Goal: Task Accomplishment & Management: Manage account settings

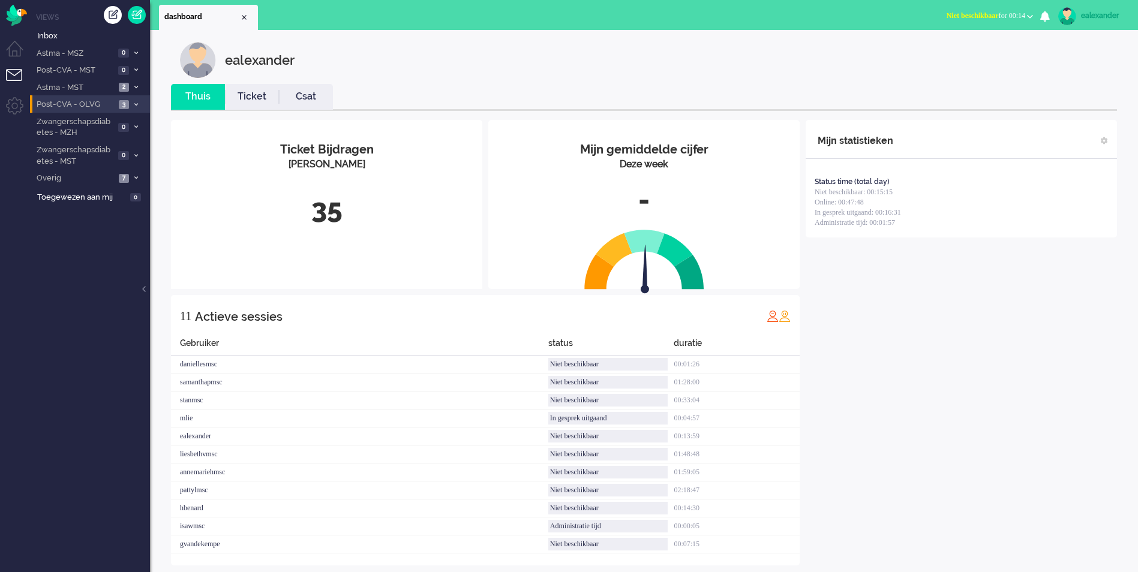
click at [112, 105] on span "Post-CVA - OLVG" at bounding box center [75, 104] width 80 height 11
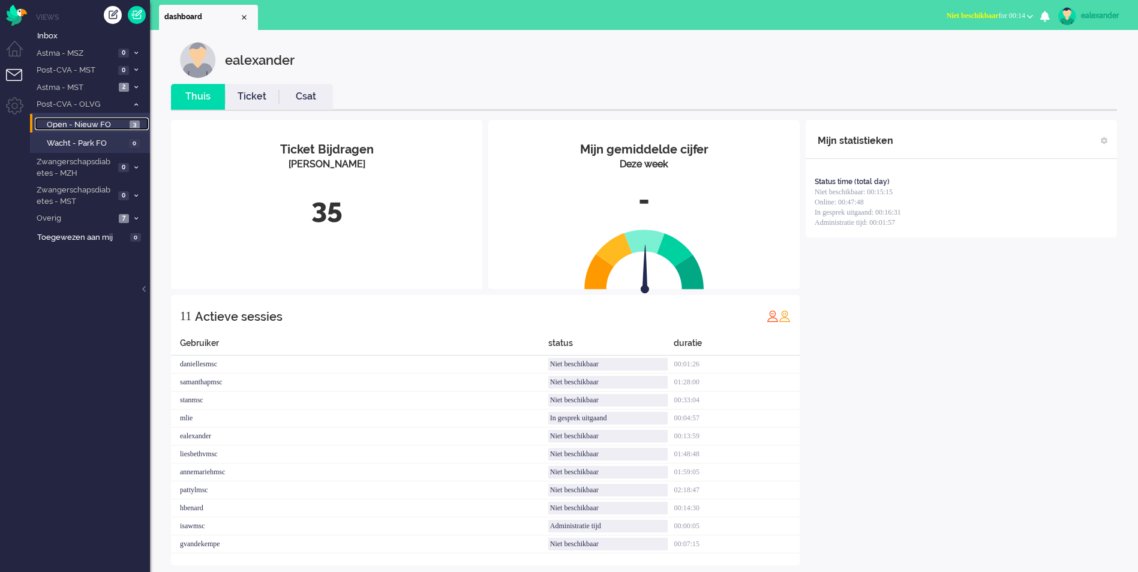
click at [128, 121] on link "Open - Nieuw FO 3" at bounding box center [92, 124] width 114 height 13
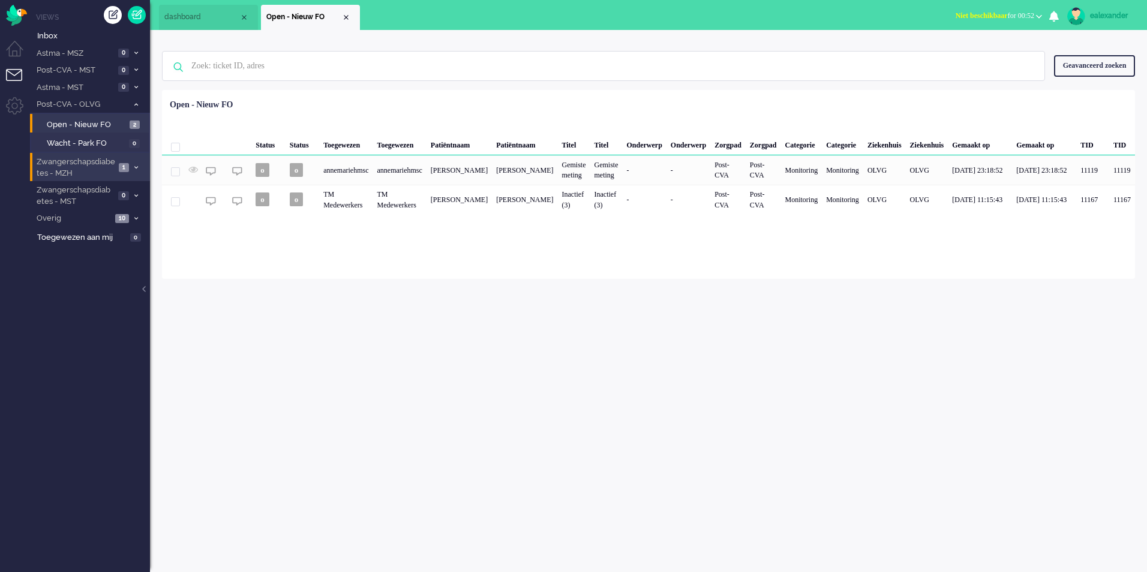
click at [116, 160] on li "Zwangerschapsdiabetes - MZH 1" at bounding box center [90, 167] width 120 height 28
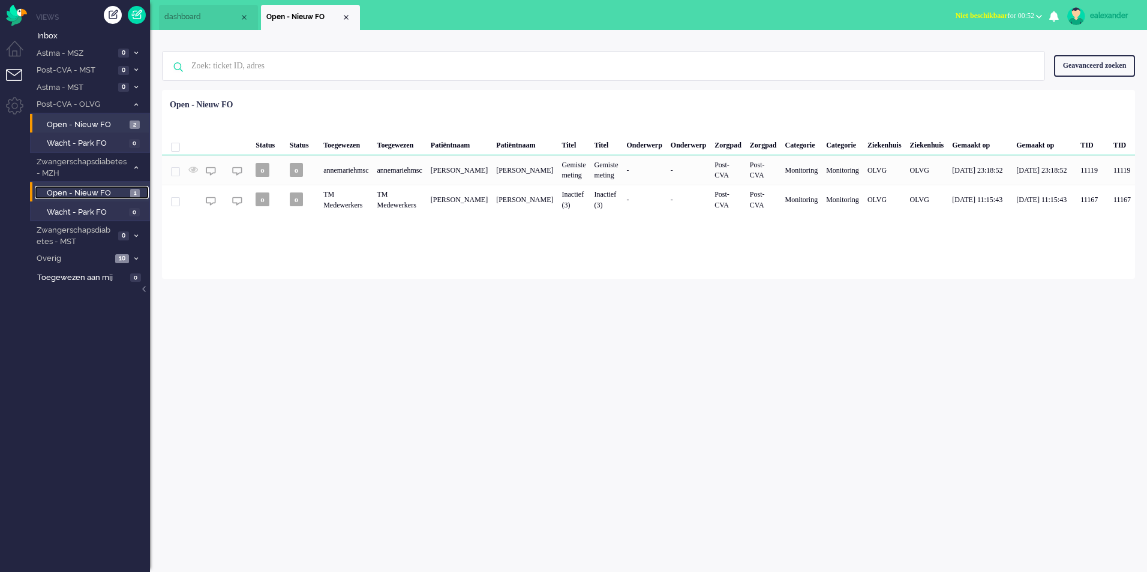
click at [133, 195] on span "1" at bounding box center [135, 193] width 10 height 9
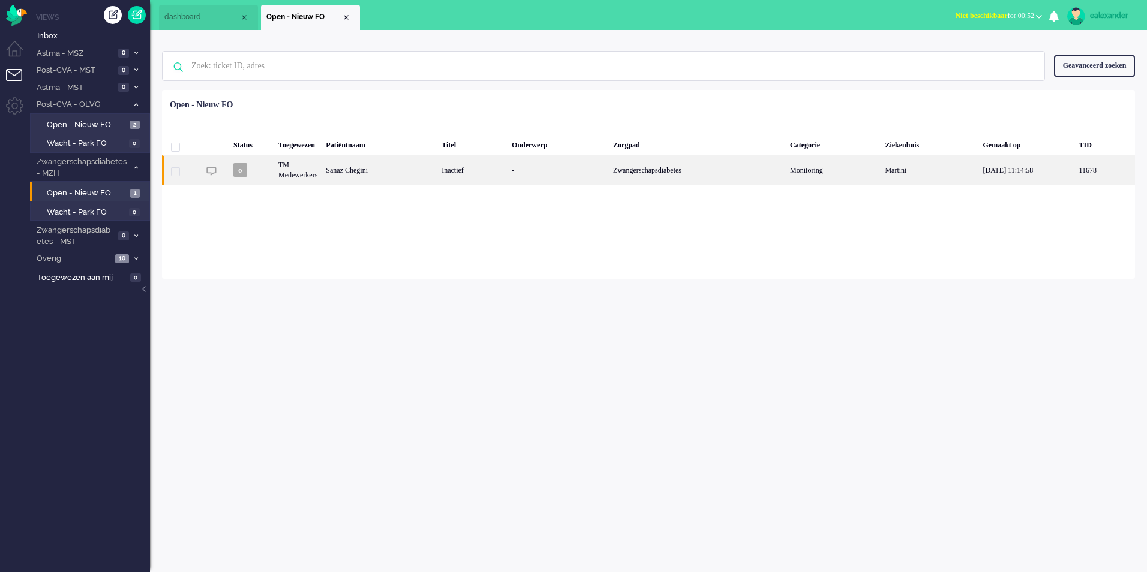
click at [572, 177] on div "-" at bounding box center [557, 169] width 101 height 29
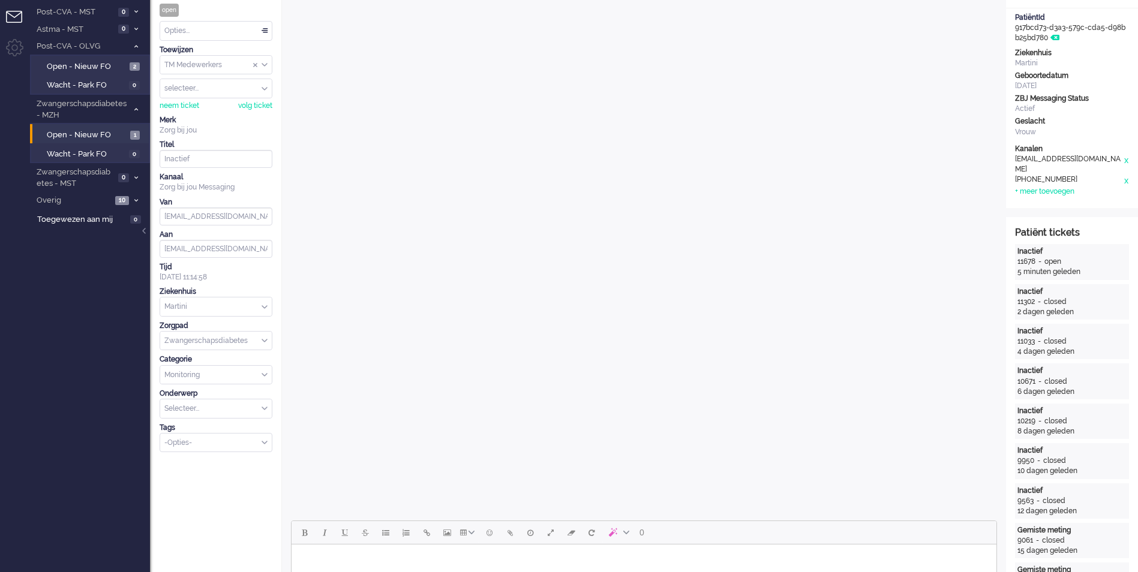
scroll to position [9, 0]
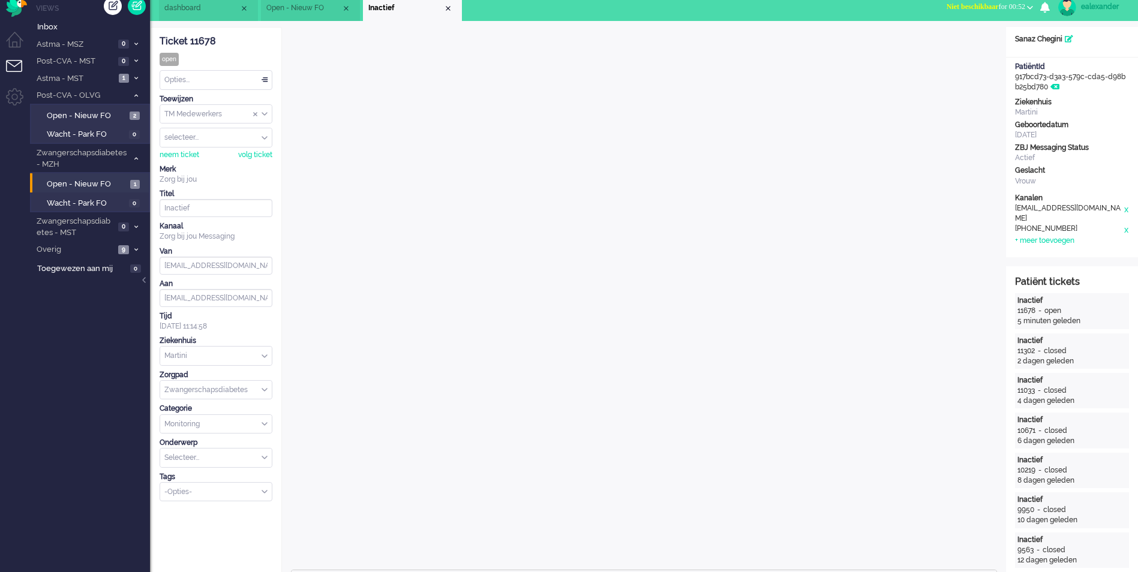
click at [267, 116] on input "Assign Group" at bounding box center [216, 114] width 112 height 19
click at [260, 150] on li "TM Verpleegkundigen" at bounding box center [216, 149] width 112 height 17
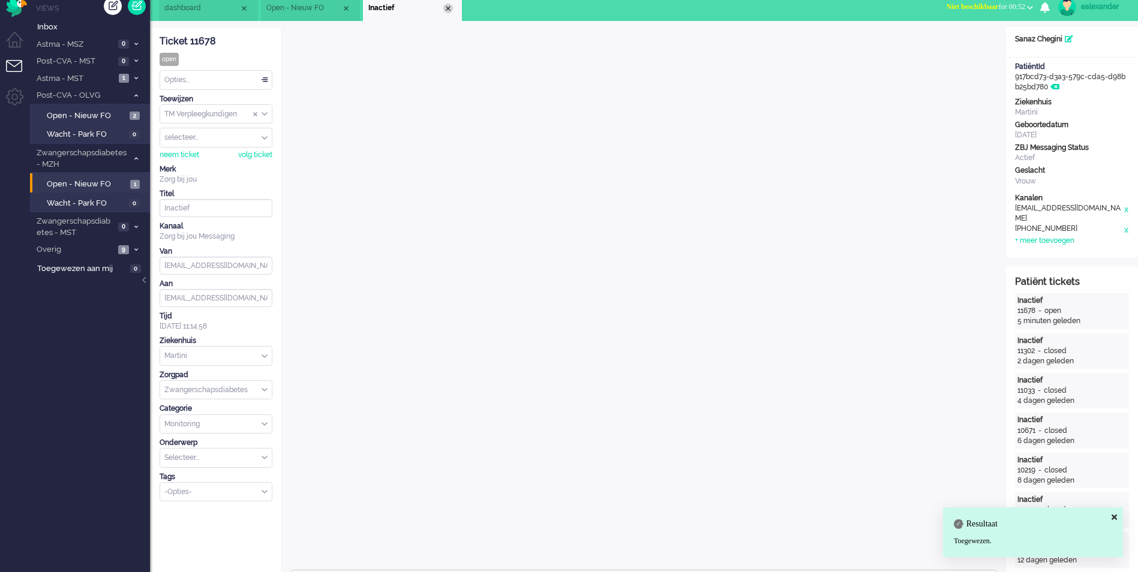
click at [446, 7] on div "Close tab" at bounding box center [448, 9] width 10 height 10
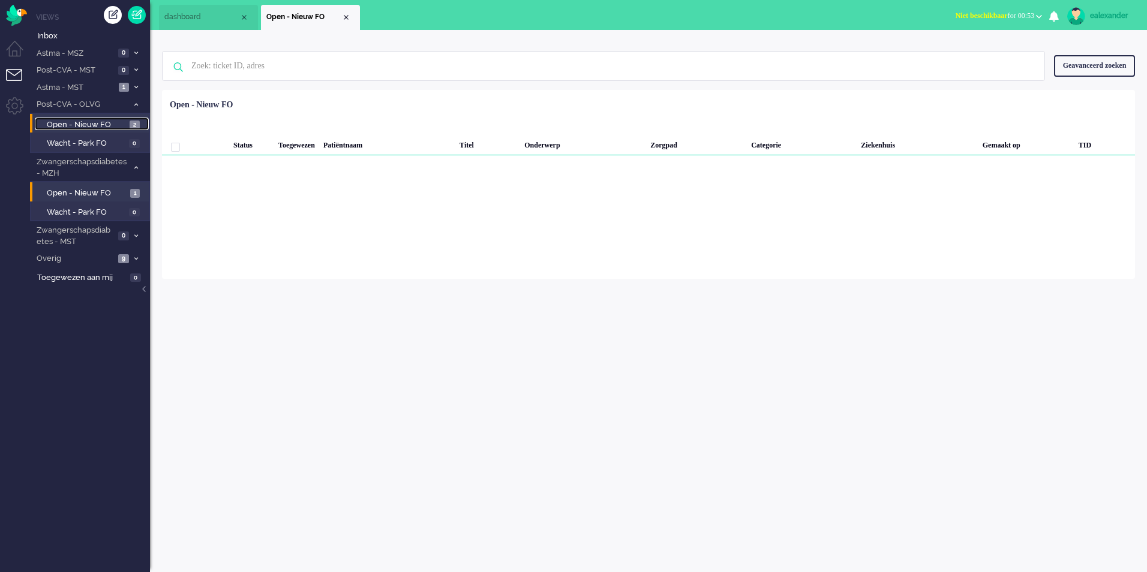
click at [122, 125] on span "Open - Nieuw FO" at bounding box center [87, 124] width 80 height 11
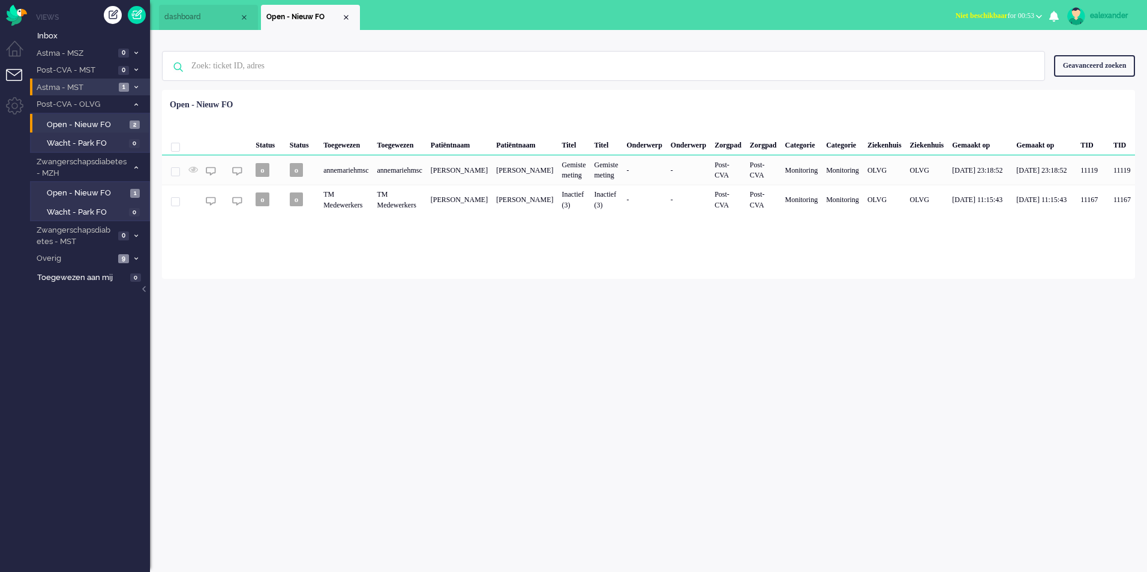
click at [136, 87] on icon at bounding box center [136, 87] width 4 height 4
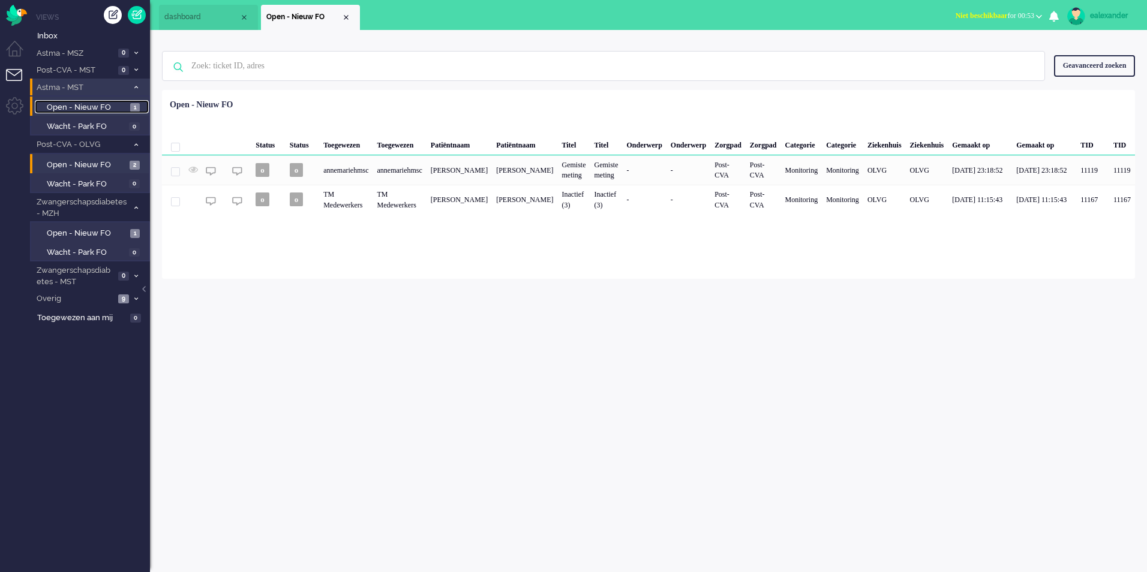
click at [121, 102] on span "Open - Nieuw FO" at bounding box center [87, 107] width 80 height 11
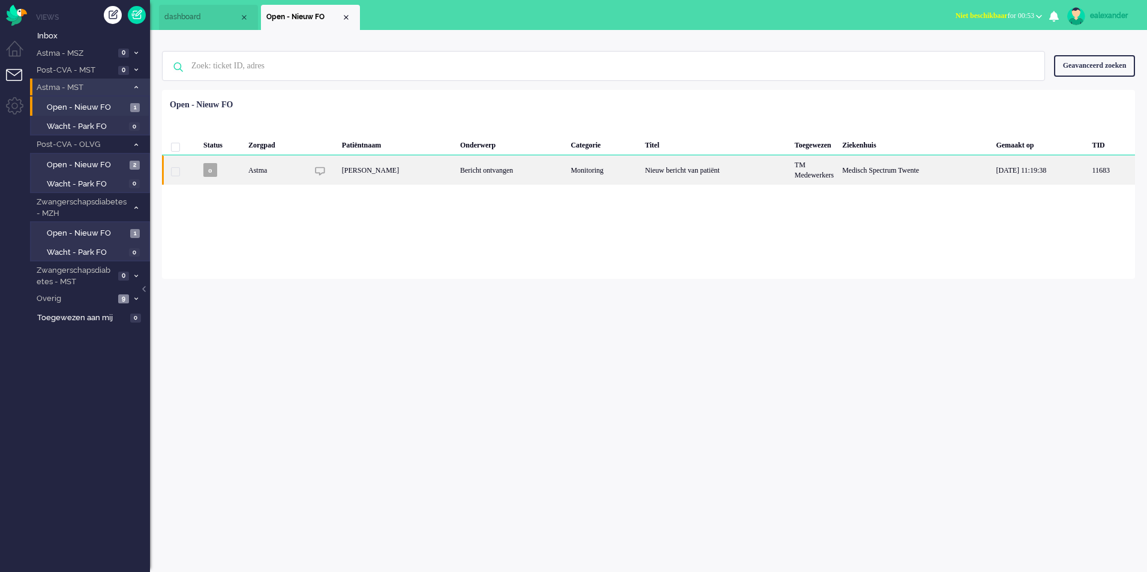
click at [415, 176] on div "[PERSON_NAME]" at bounding box center [397, 169] width 118 height 29
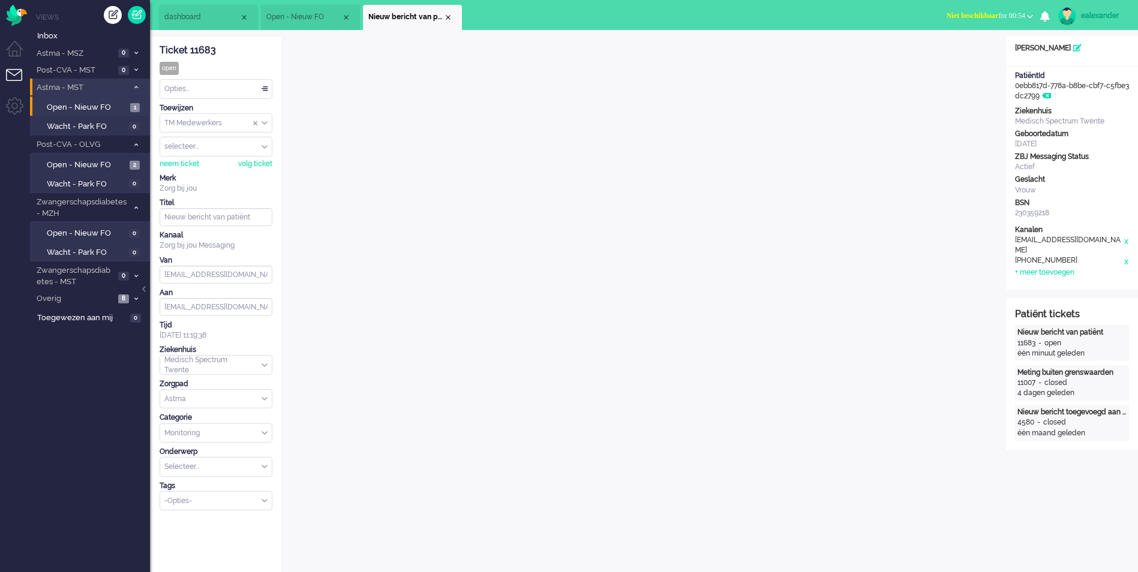
click at [1013, 12] on span "Niet beschikbaar for 00:54" at bounding box center [985, 15] width 79 height 8
click at [976, 52] on label "Online" at bounding box center [982, 54] width 95 height 10
click at [266, 93] on div "Opties..." at bounding box center [216, 89] width 112 height 19
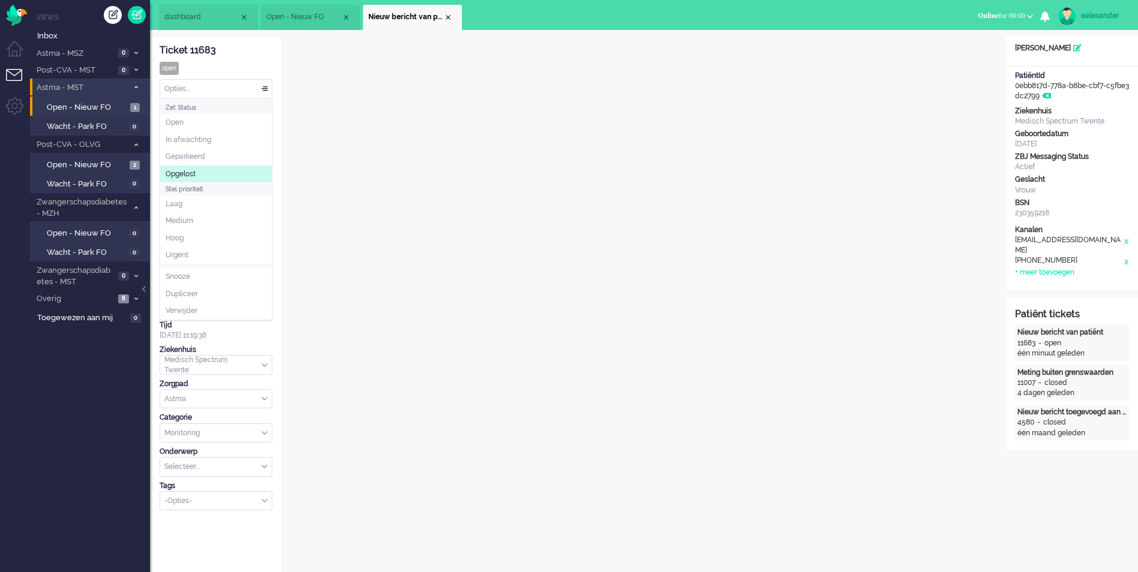
click at [258, 166] on li "Opgelost" at bounding box center [216, 174] width 112 height 17
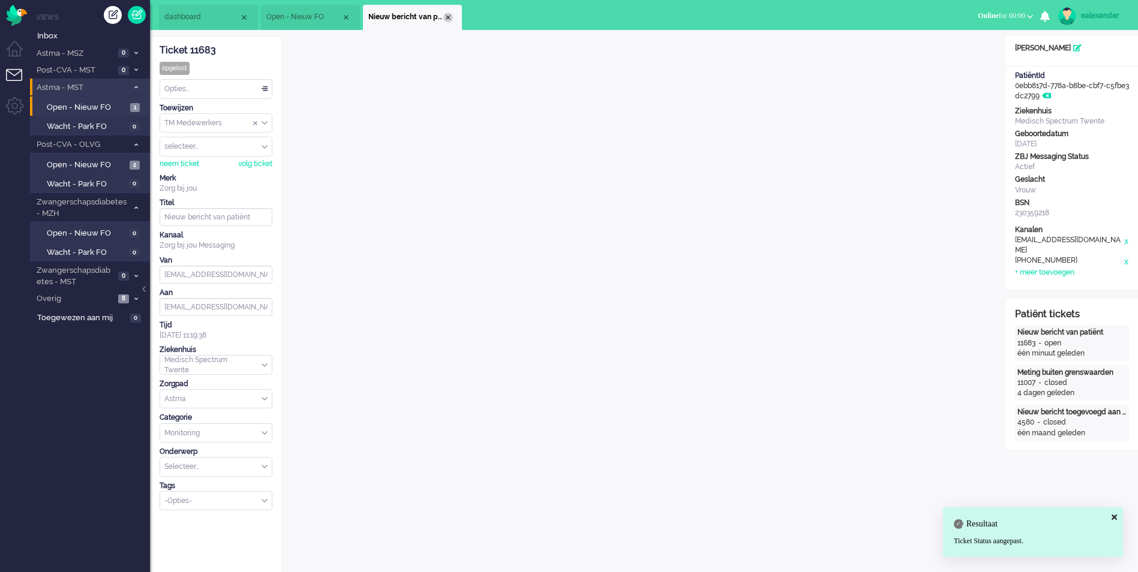
click at [449, 16] on div "Close tab" at bounding box center [448, 18] width 10 height 10
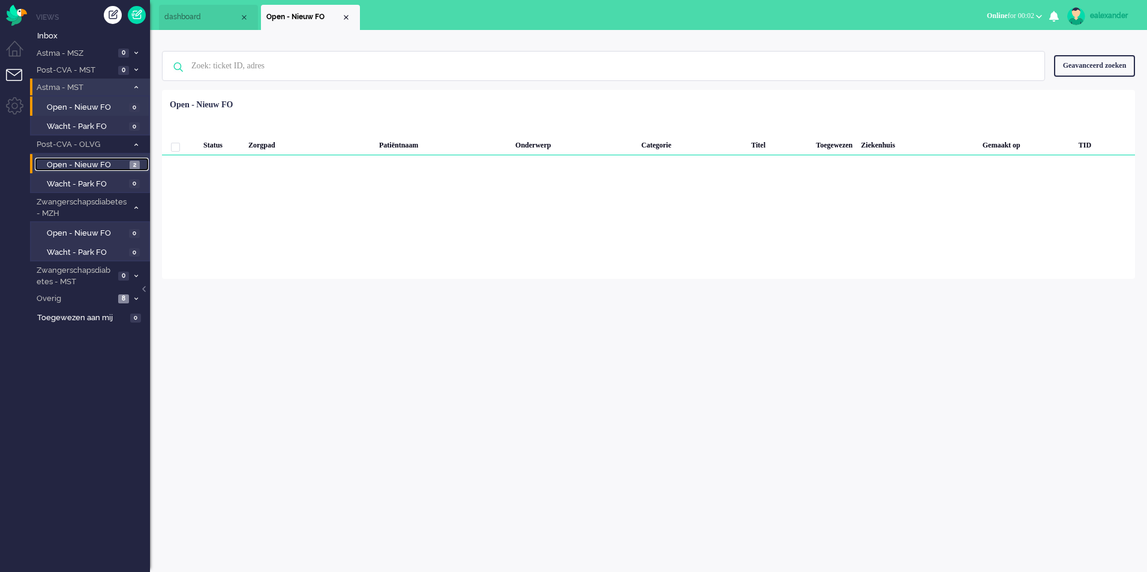
click at [139, 166] on span "2" at bounding box center [135, 165] width 10 height 9
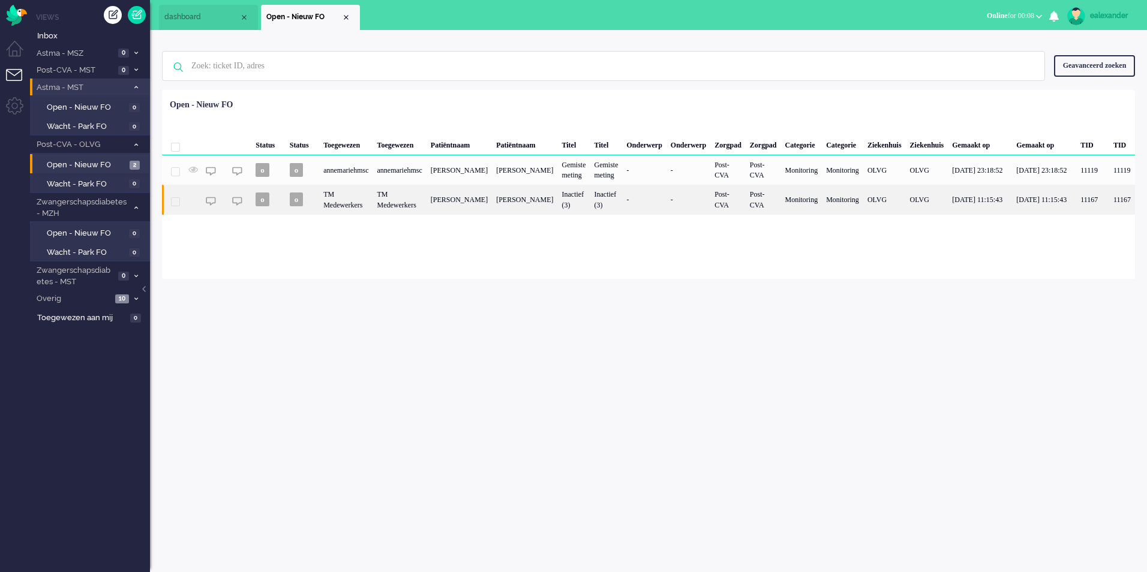
click at [542, 205] on div "[PERSON_NAME]" at bounding box center [524, 199] width 65 height 29
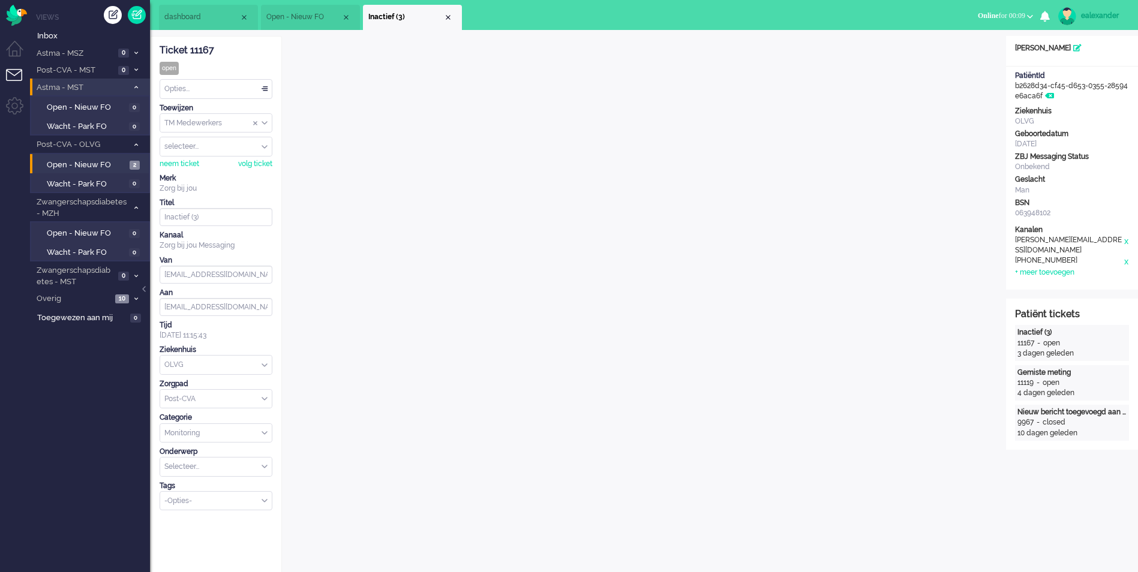
click at [297, 8] on li "Open - Nieuw FO" at bounding box center [310, 17] width 99 height 25
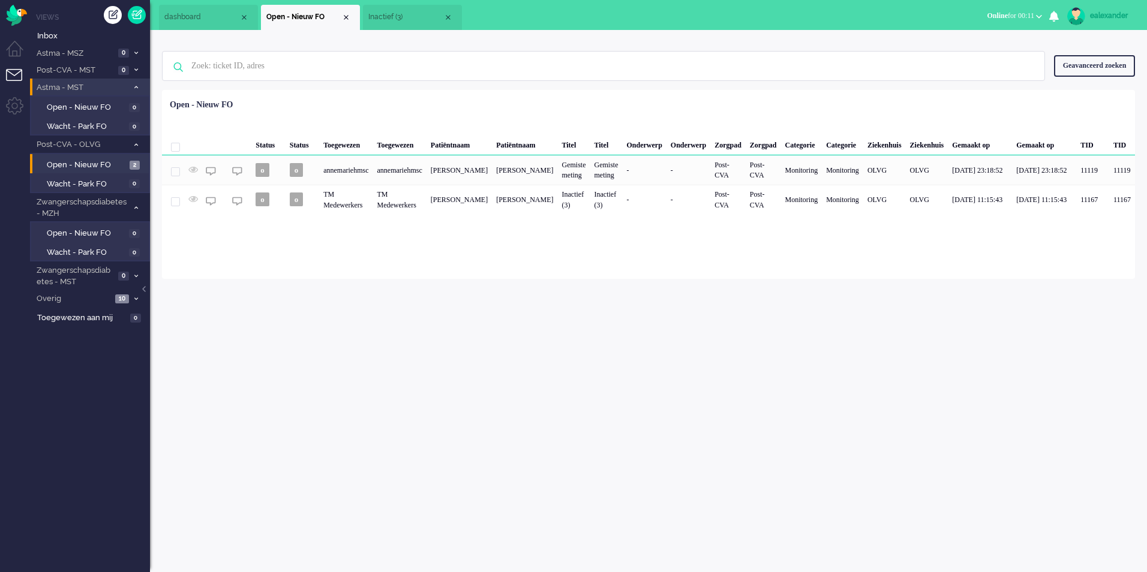
click at [622, 204] on div "Inactief (3)" at bounding box center [606, 199] width 32 height 29
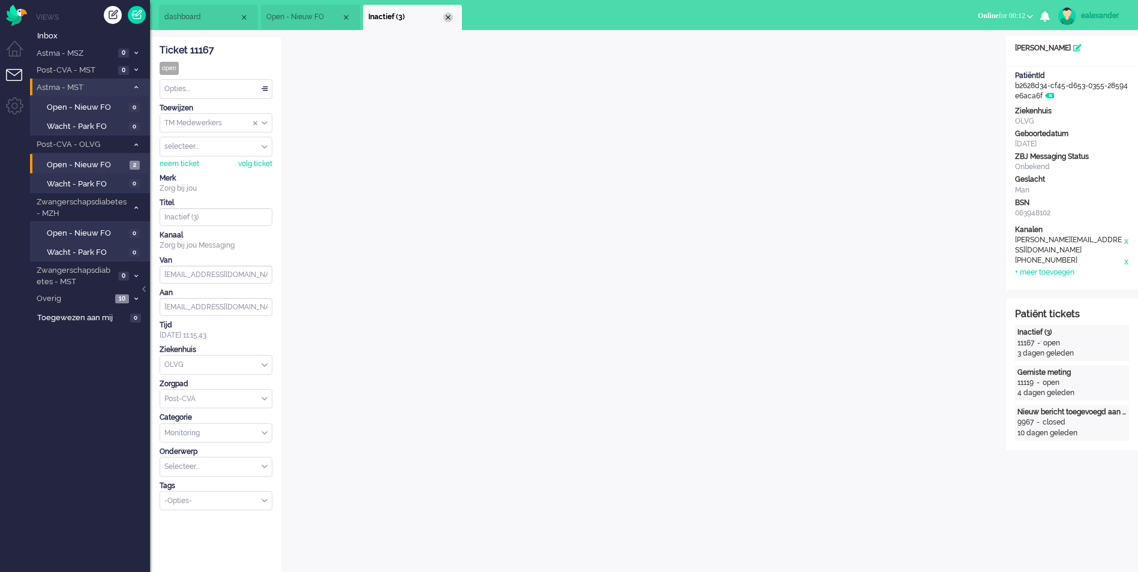
click at [447, 19] on div "Close tab" at bounding box center [448, 18] width 10 height 10
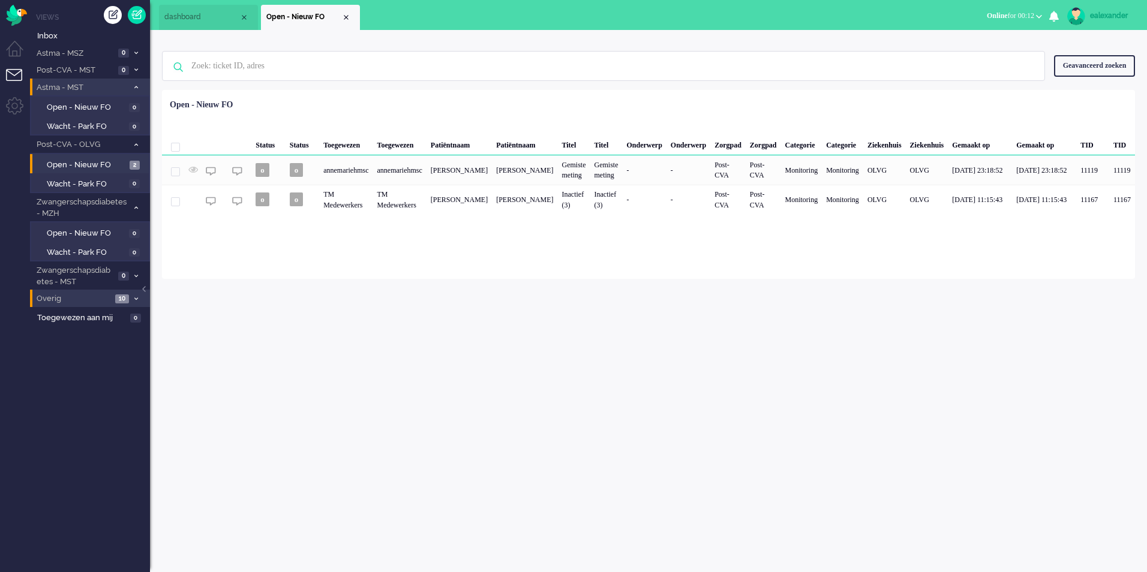
click at [124, 297] on span "10" at bounding box center [122, 298] width 14 height 9
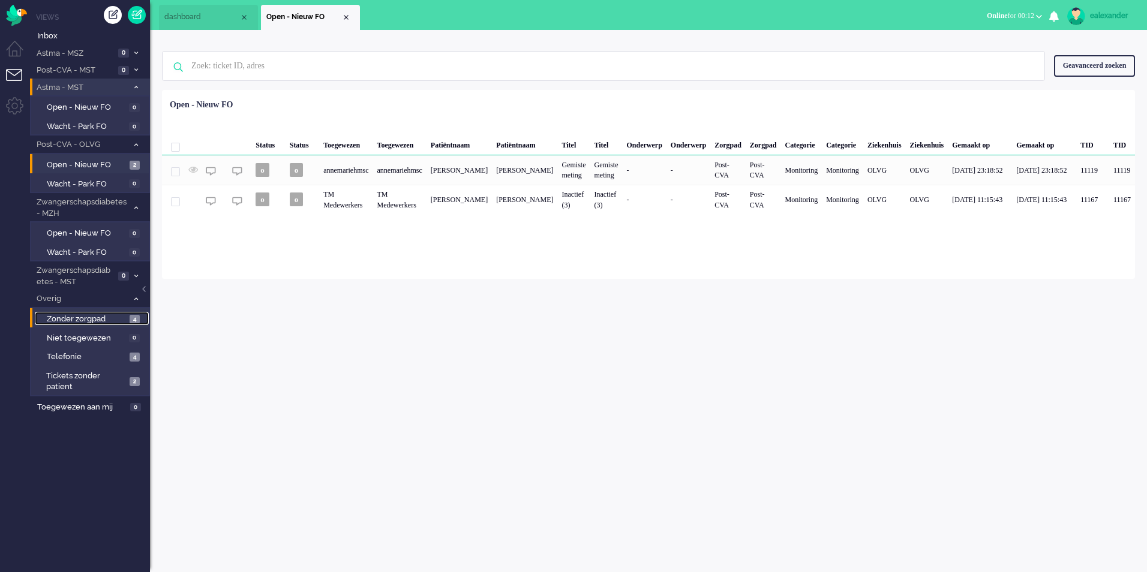
click at [135, 321] on span "4" at bounding box center [135, 319] width 10 height 9
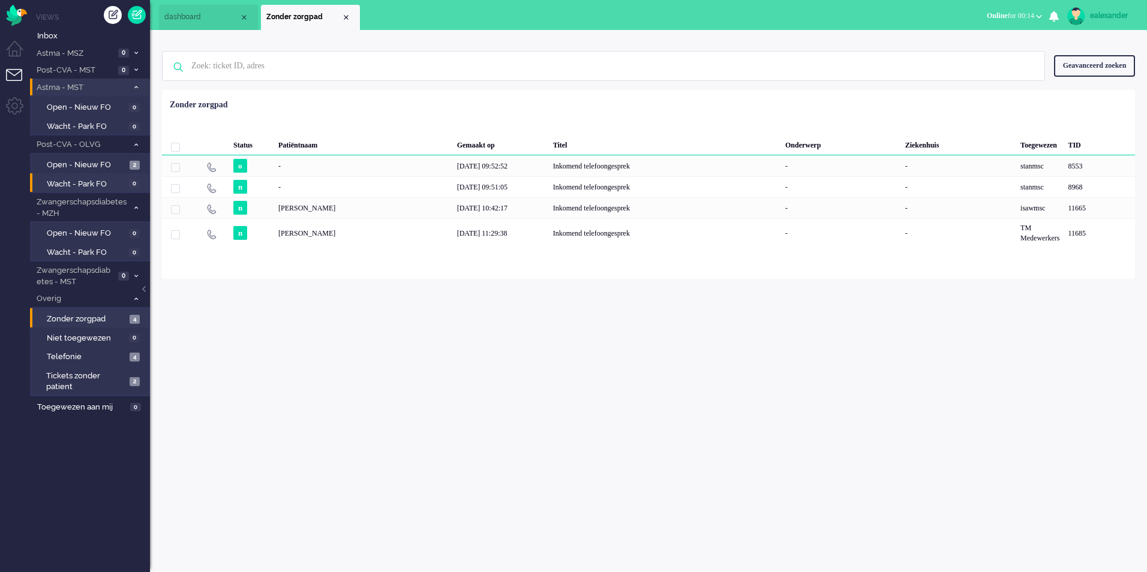
click at [118, 173] on li "Wacht - Park FO 0" at bounding box center [89, 182] width 119 height 19
click at [120, 164] on span "Open - Nieuw FO" at bounding box center [87, 165] width 80 height 11
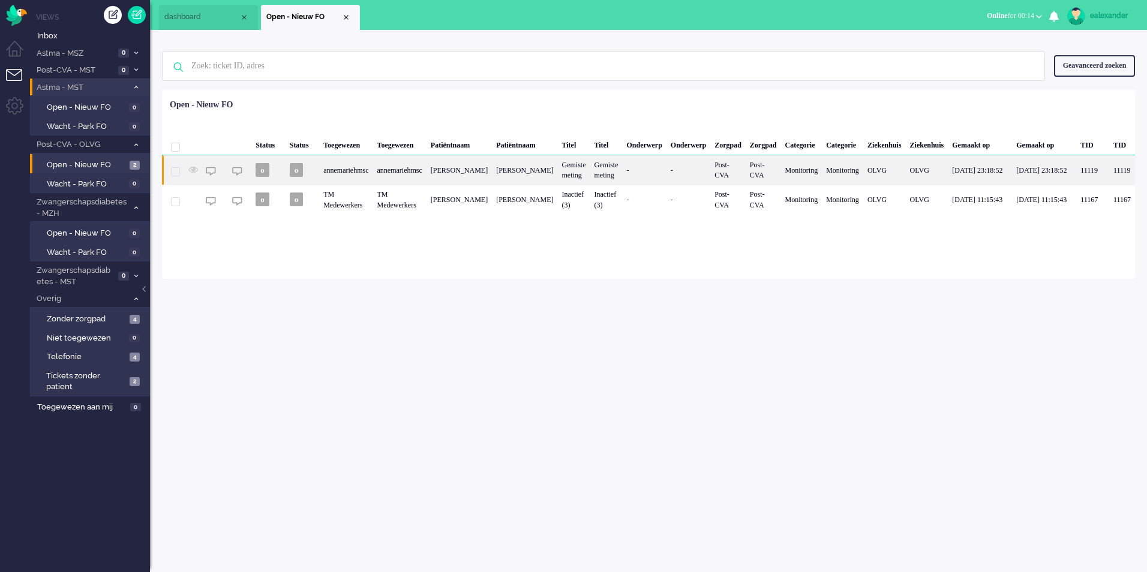
click at [905, 169] on div "OLVG" at bounding box center [884, 169] width 43 height 29
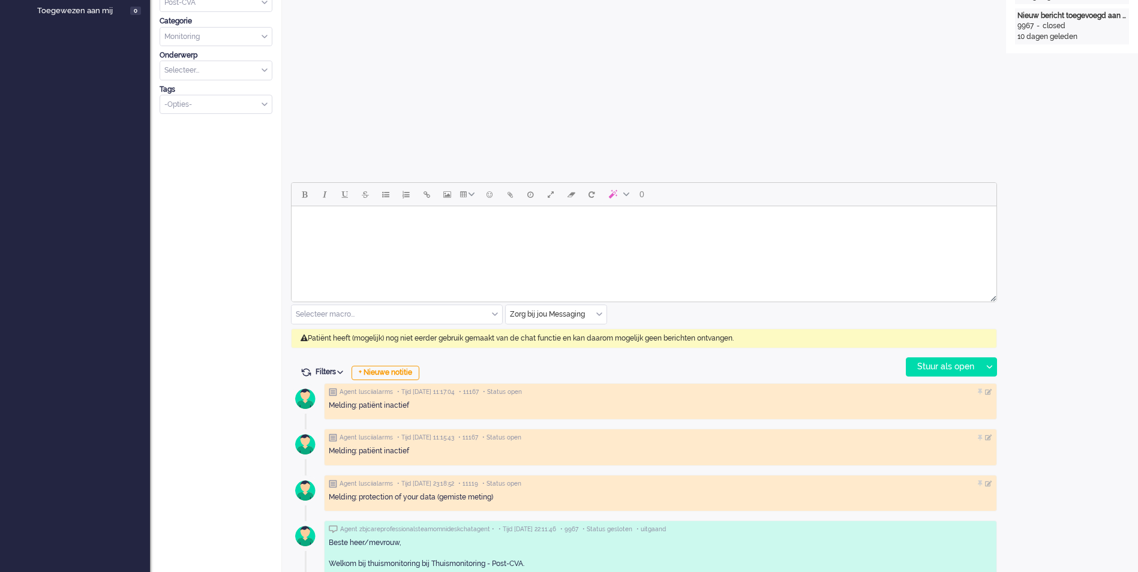
scroll to position [396, 0]
click at [601, 317] on div "Zorg bij jou Messaging" at bounding box center [556, 315] width 101 height 19
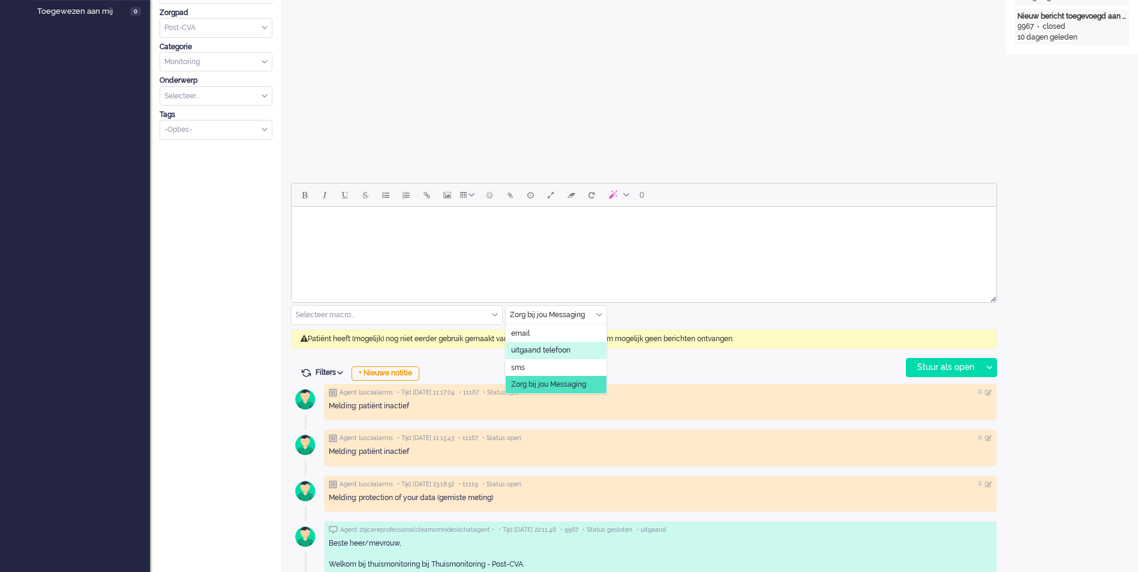
click at [568, 353] on span "uitgaand telefoon" at bounding box center [540, 350] width 59 height 10
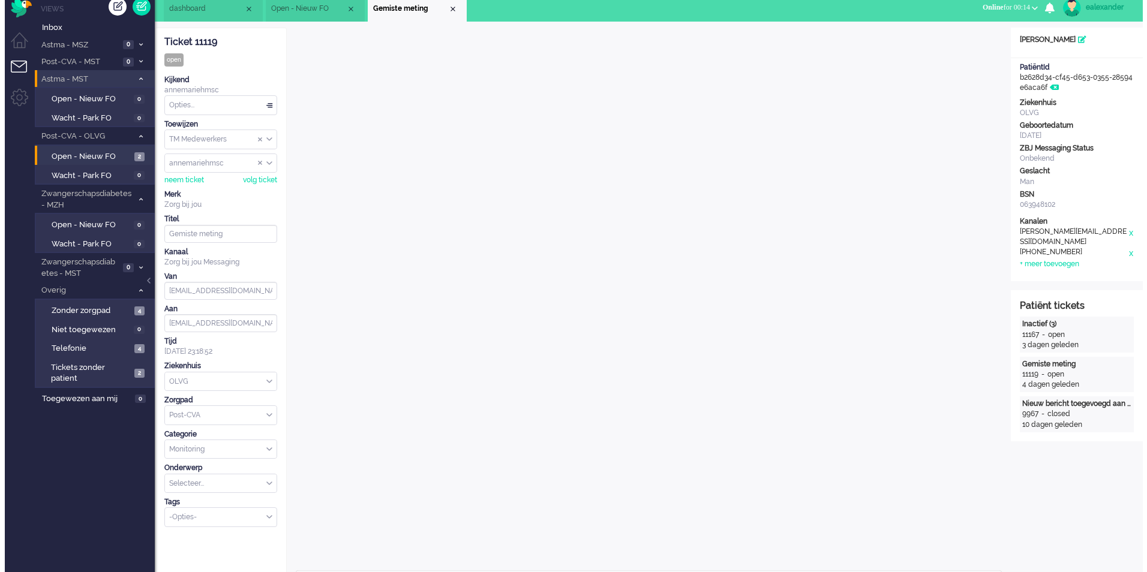
scroll to position [0, 0]
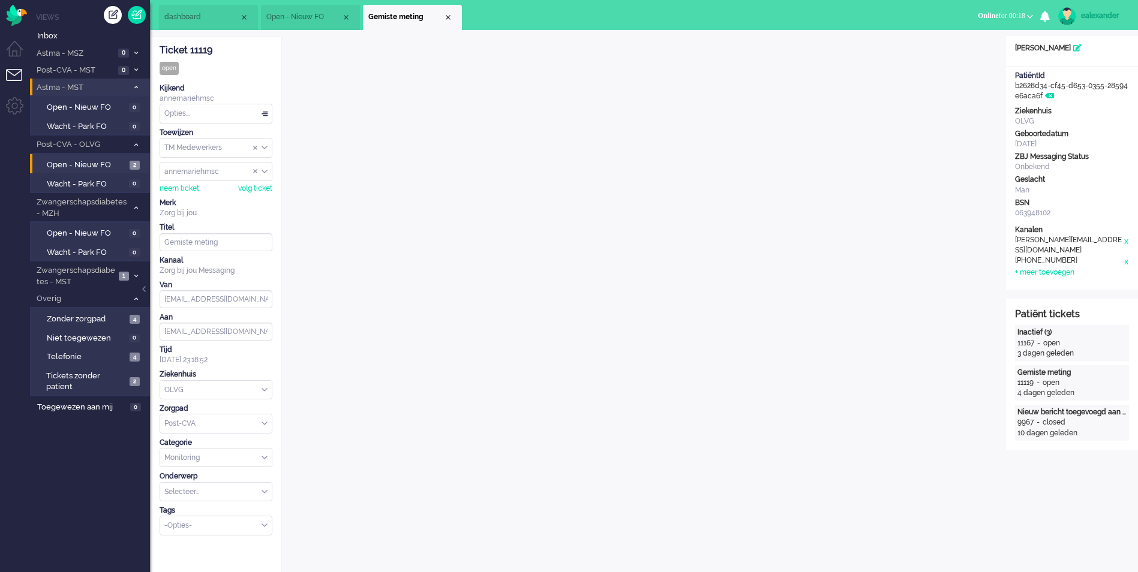
click at [448, 17] on div "Close tab" at bounding box center [448, 18] width 10 height 10
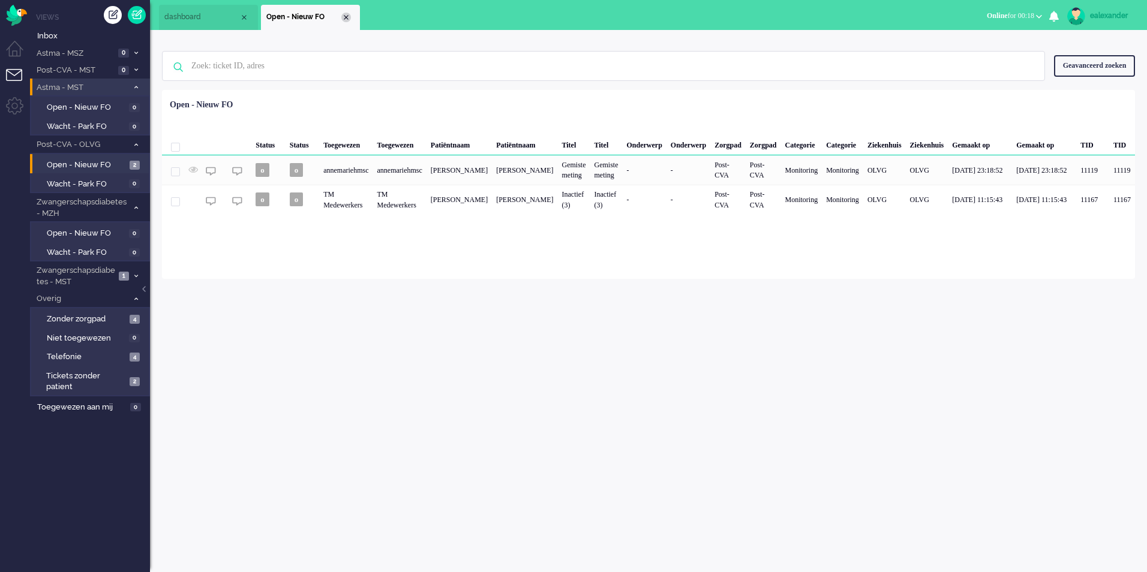
click at [345, 17] on div "Close tab" at bounding box center [346, 18] width 10 height 10
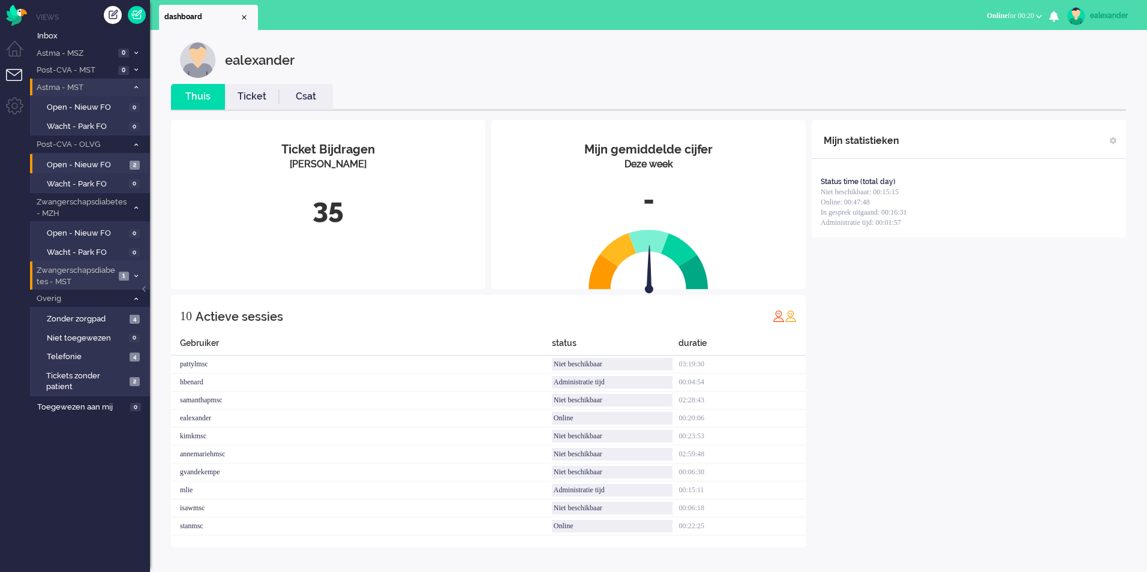
click at [115, 275] on span "Zwangerschapsdiabetes - MST" at bounding box center [75, 276] width 80 height 22
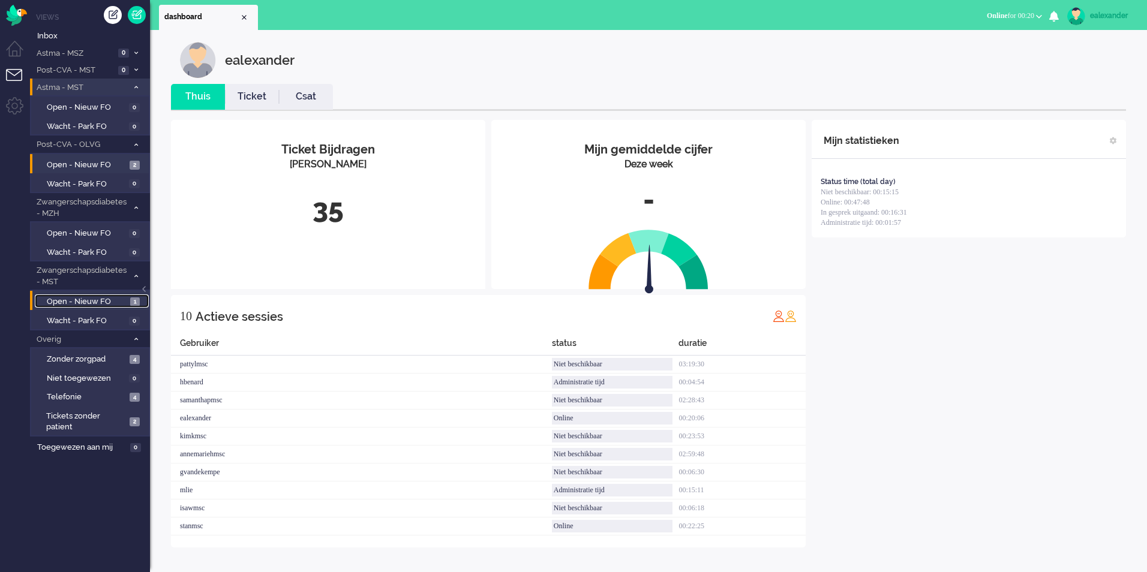
click at [110, 297] on span "Open - Nieuw FO" at bounding box center [87, 301] width 80 height 11
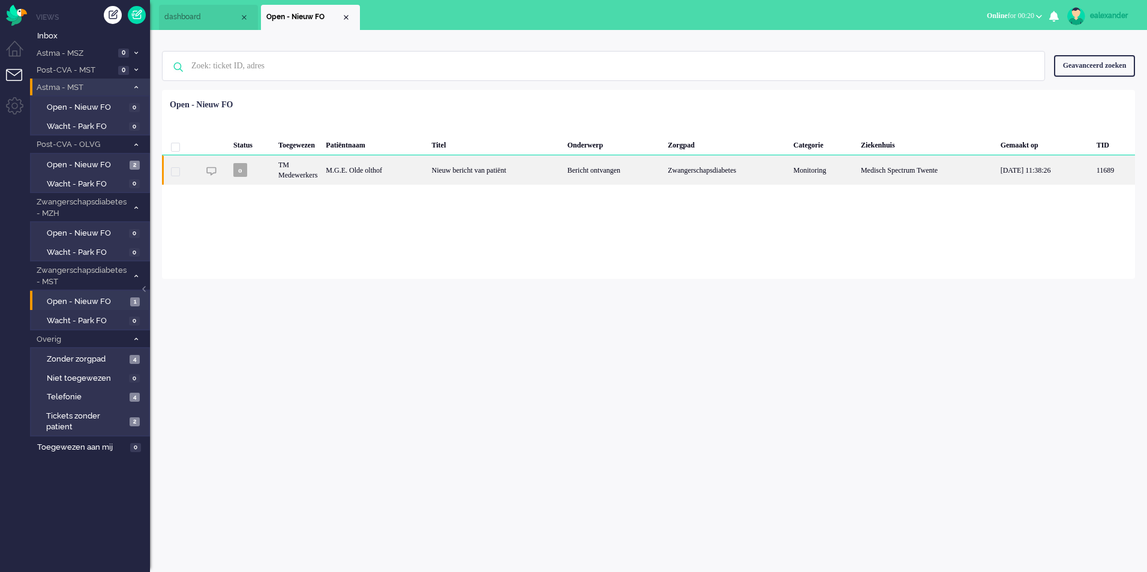
click at [717, 172] on div "Zwangerschapsdiabetes" at bounding box center [725, 169] width 125 height 29
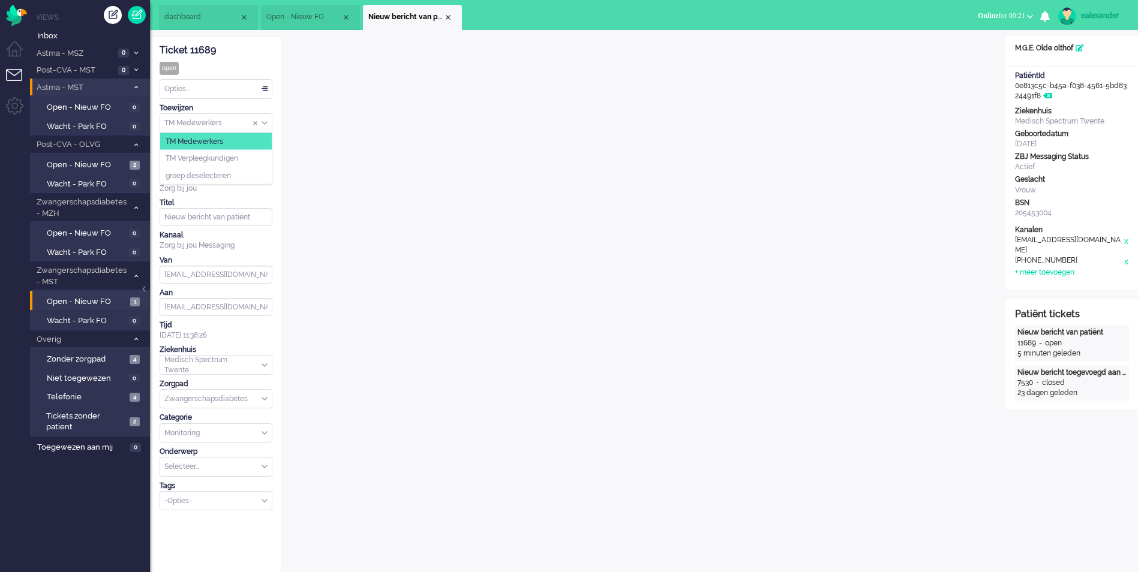
click at [266, 122] on div "TM Medewerkers" at bounding box center [216, 123] width 112 height 19
click at [223, 160] on span "TM Verpleegkundigen" at bounding box center [202, 159] width 73 height 10
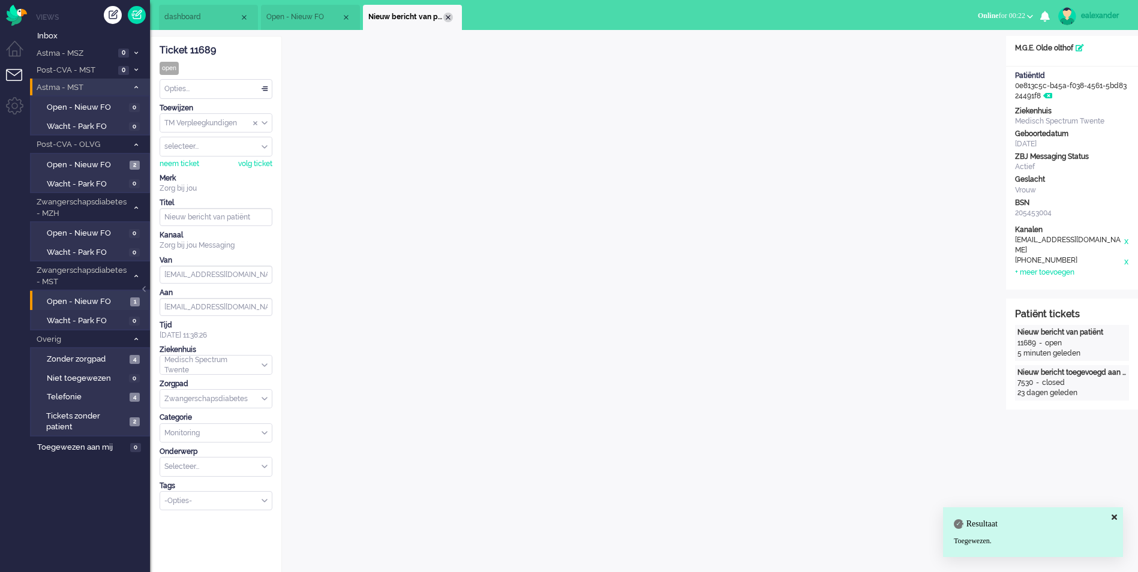
click at [443, 16] on div "Close tab" at bounding box center [448, 18] width 10 height 10
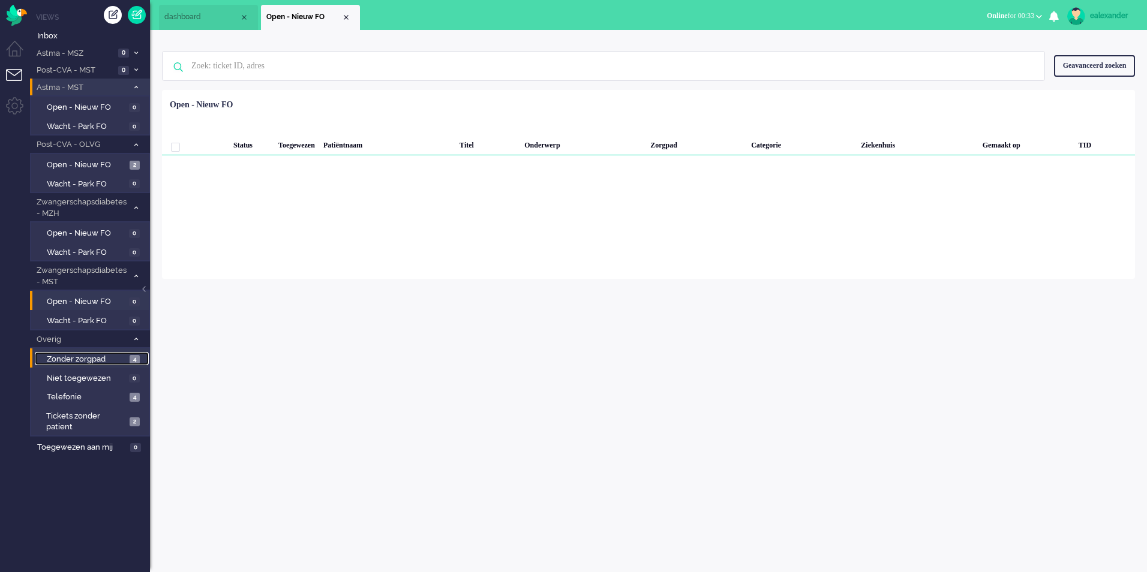
click at [91, 357] on span "Zonder zorgpad" at bounding box center [87, 359] width 80 height 11
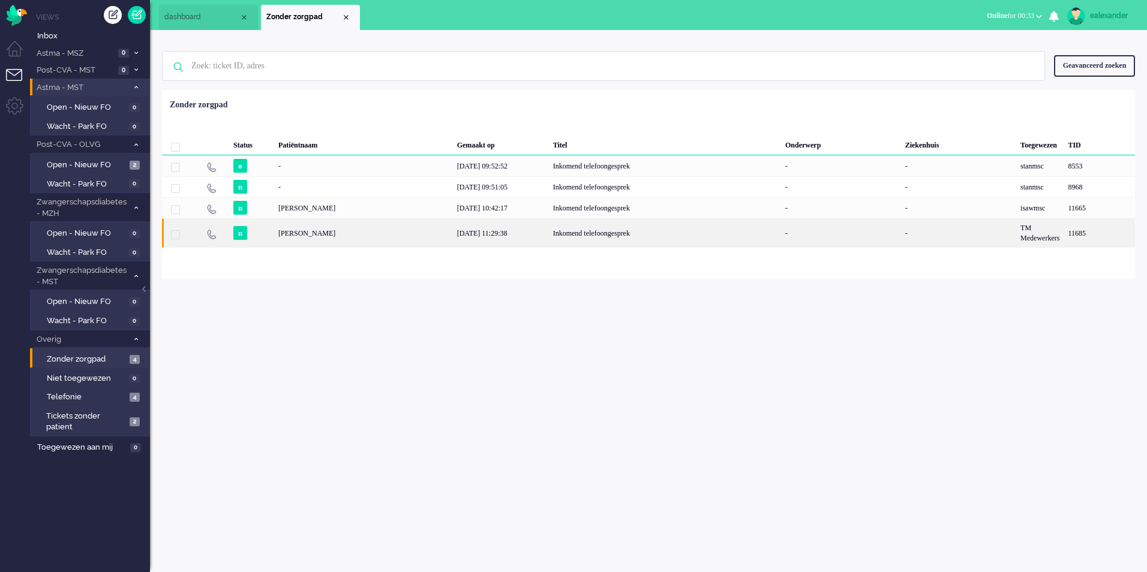
click at [549, 241] on div "Inkomend telefoongesprek" at bounding box center [665, 232] width 232 height 29
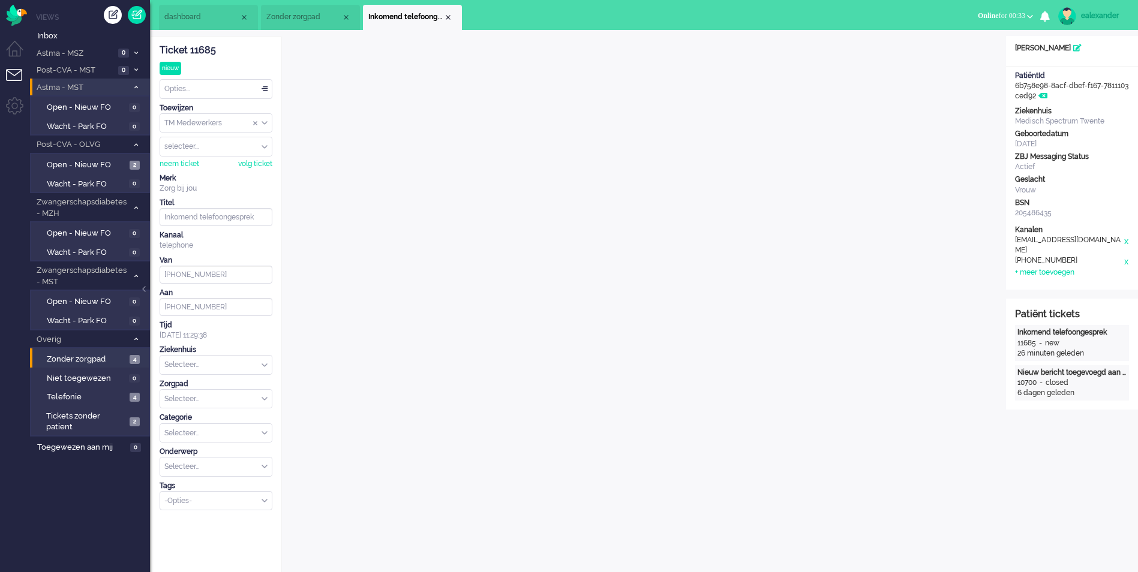
scroll to position [4, 0]
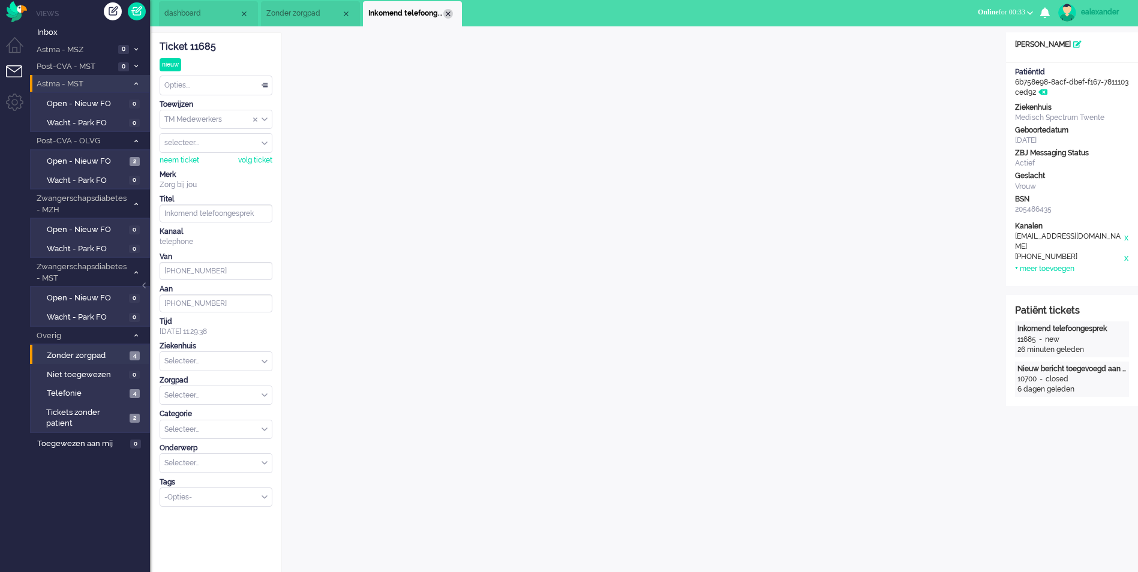
click at [445, 14] on div "Close tab" at bounding box center [448, 14] width 10 height 10
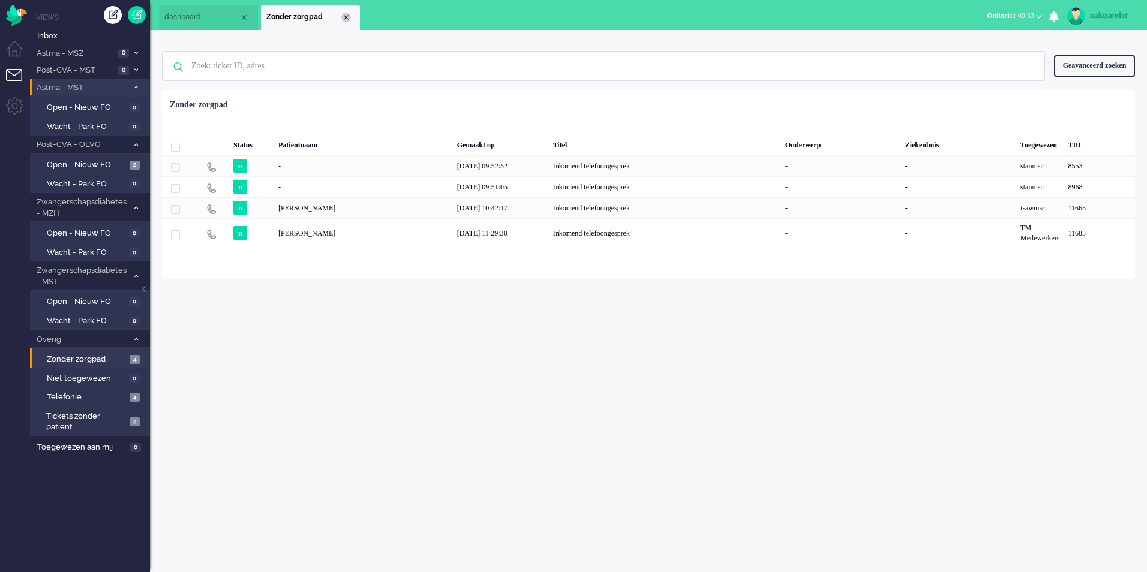
click at [347, 19] on div "Close tab" at bounding box center [346, 18] width 10 height 10
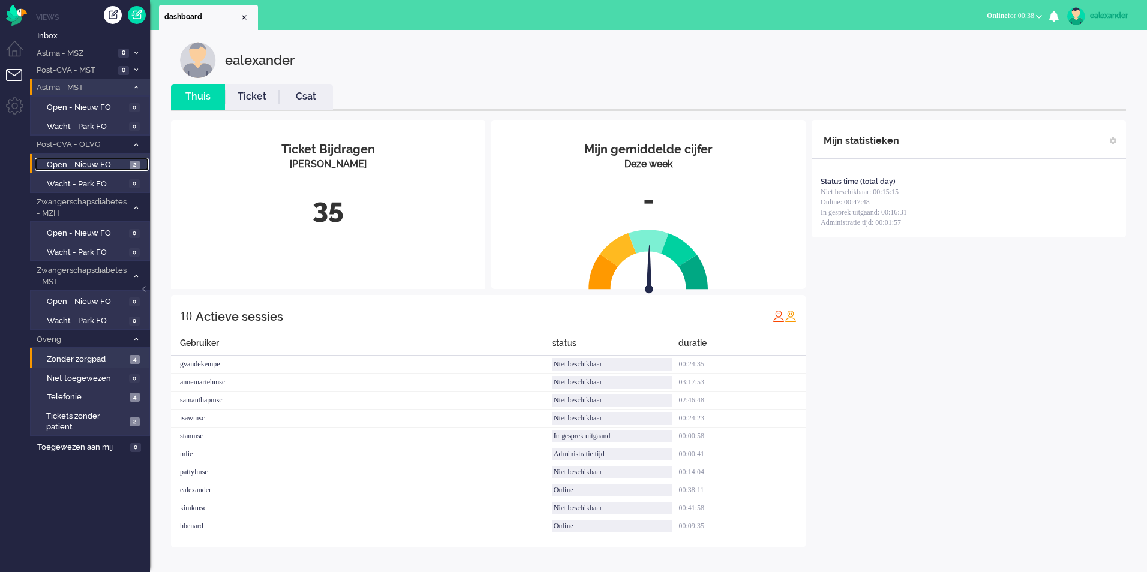
click at [112, 160] on span "Open - Nieuw FO" at bounding box center [87, 165] width 80 height 11
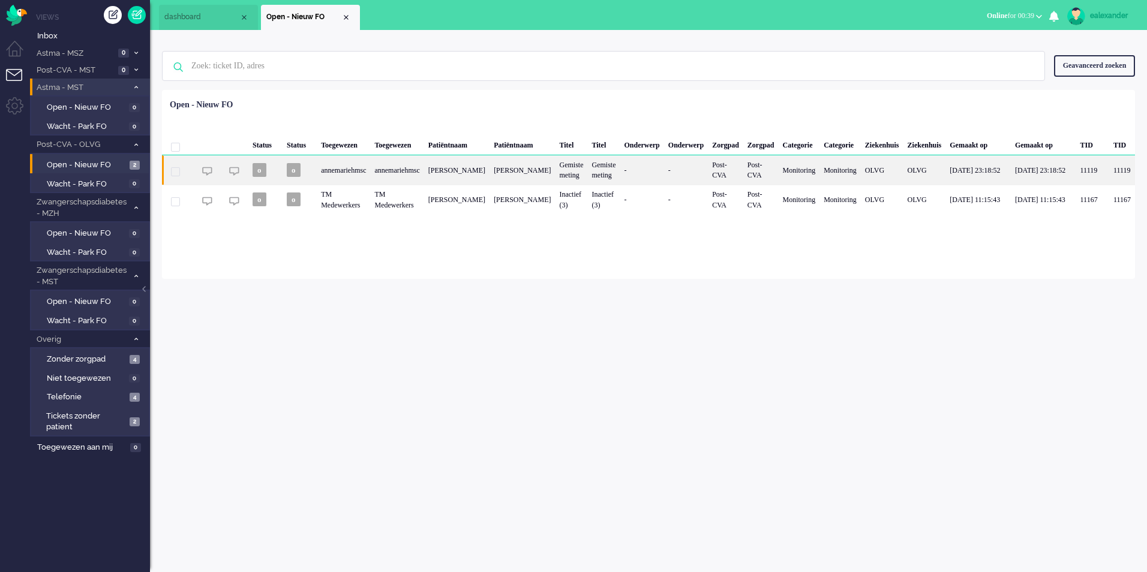
click at [525, 169] on div "[PERSON_NAME]" at bounding box center [521, 169] width 65 height 29
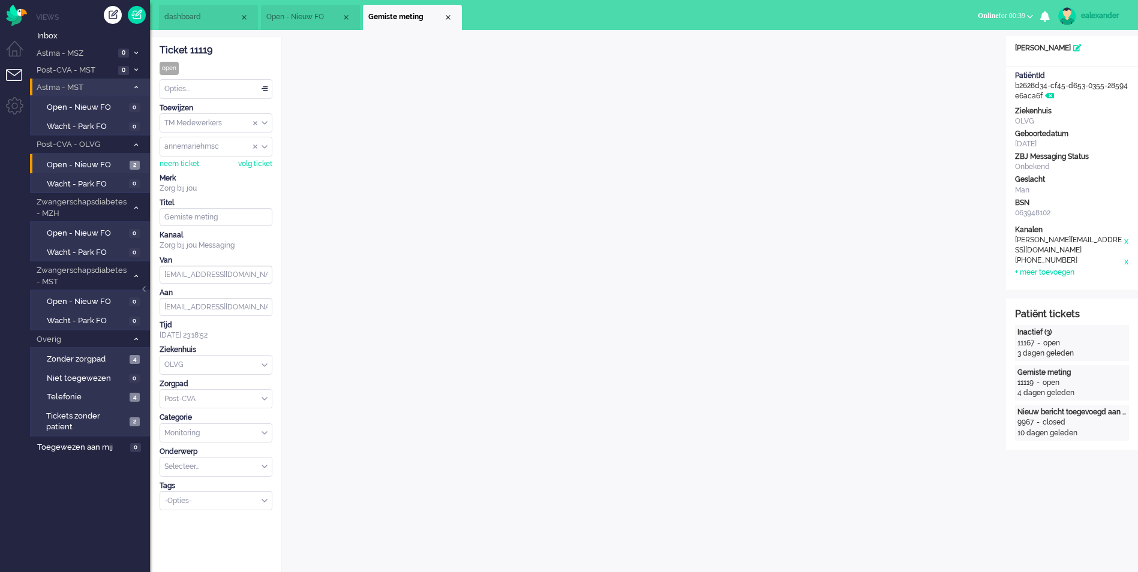
scroll to position [4, 0]
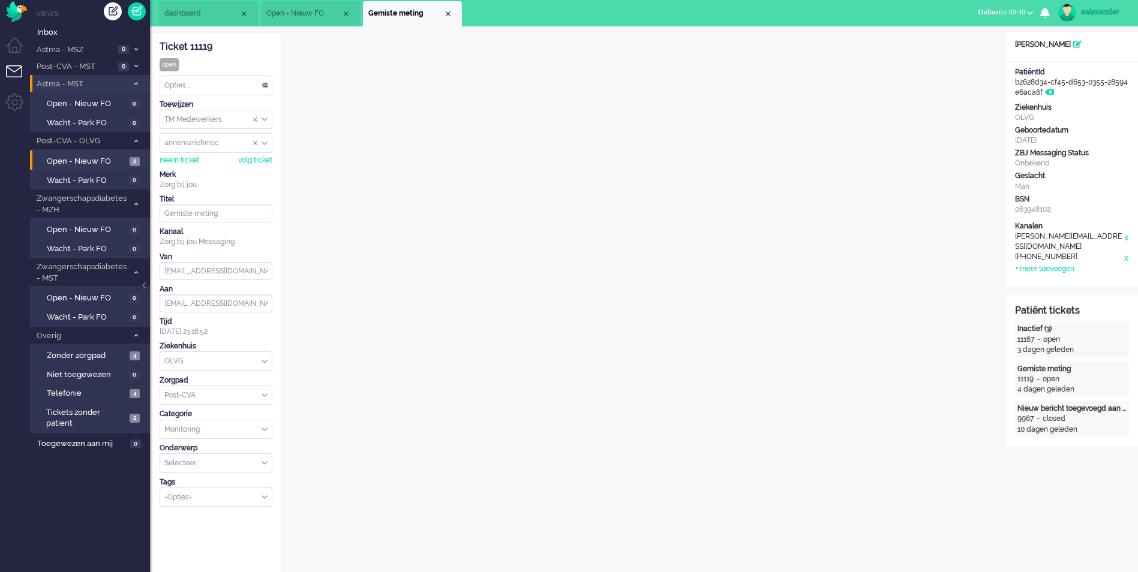
drag, startPoint x: 1024, startPoint y: 7, endPoint x: 1022, endPoint y: 19, distance: 12.2
click at [1024, 7] on button "Online for 00:40" at bounding box center [1005, 12] width 70 height 17
click at [989, 37] on label "Niet beschikbaar" at bounding box center [982, 37] width 95 height 10
click at [1111, 11] on div "ealexander" at bounding box center [1103, 12] width 45 height 12
click at [1072, 94] on link "Uitloggen" at bounding box center [1086, 93] width 89 height 12
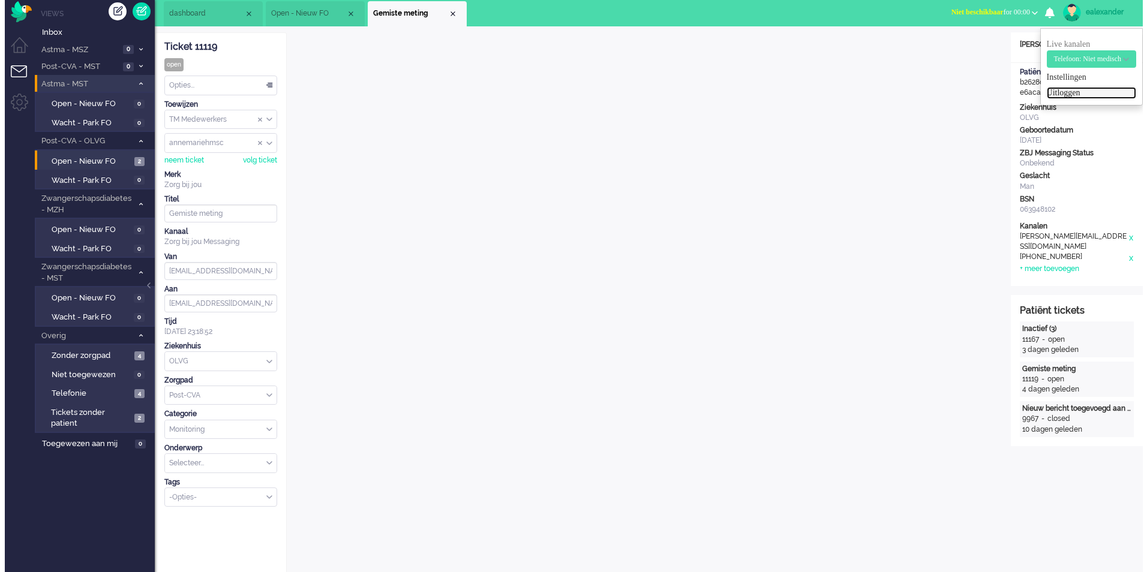
scroll to position [0, 0]
